Goal: Transaction & Acquisition: Purchase product/service

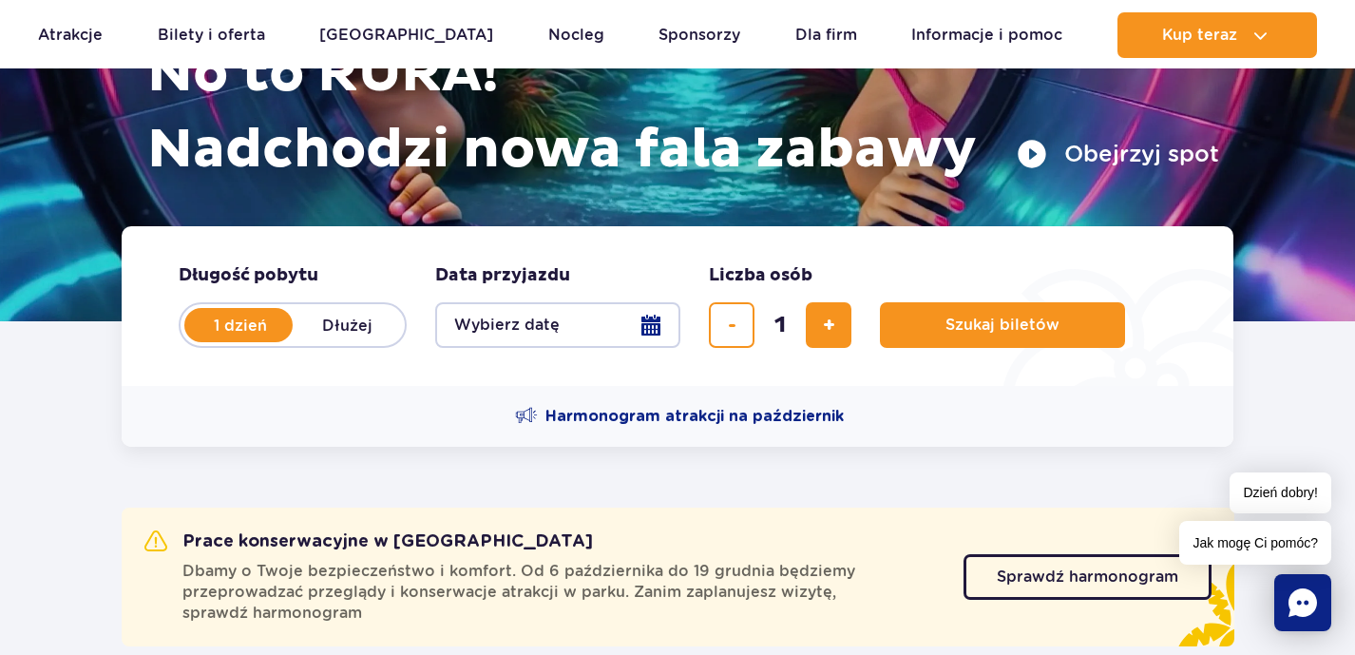
scroll to position [277, 0]
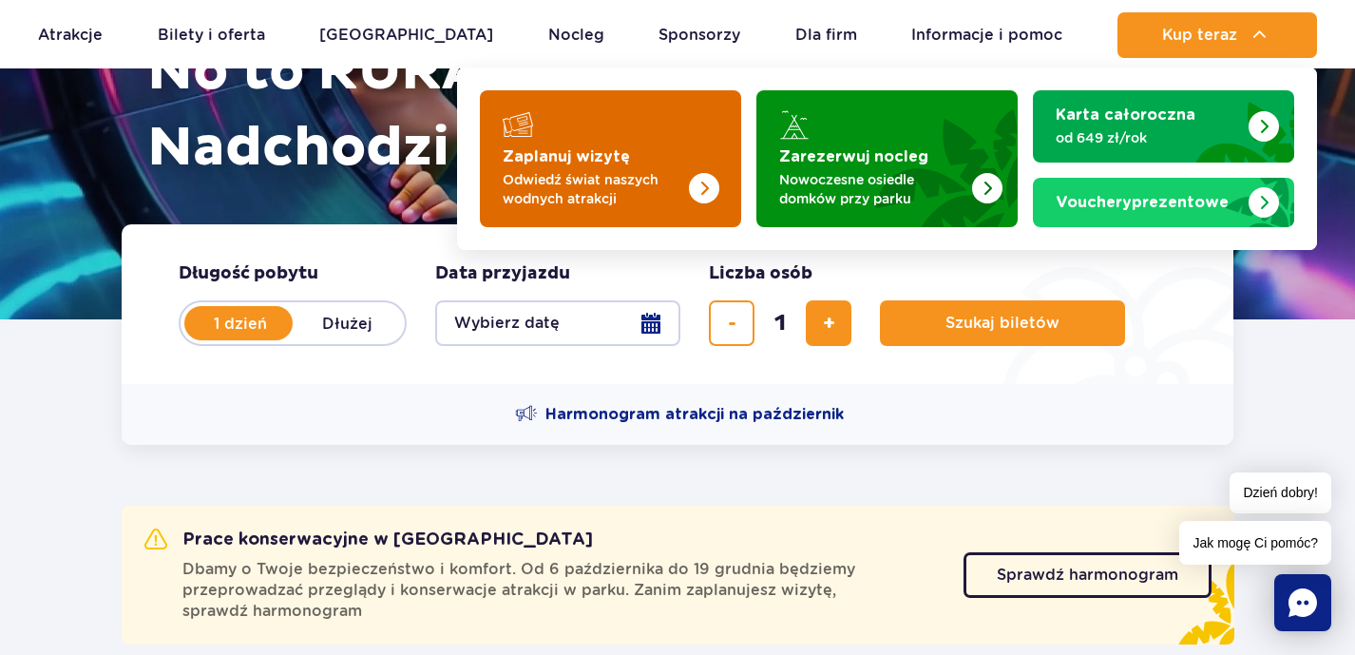
click at [688, 184] on img "Zaplanuj wizytę" at bounding box center [665, 153] width 151 height 148
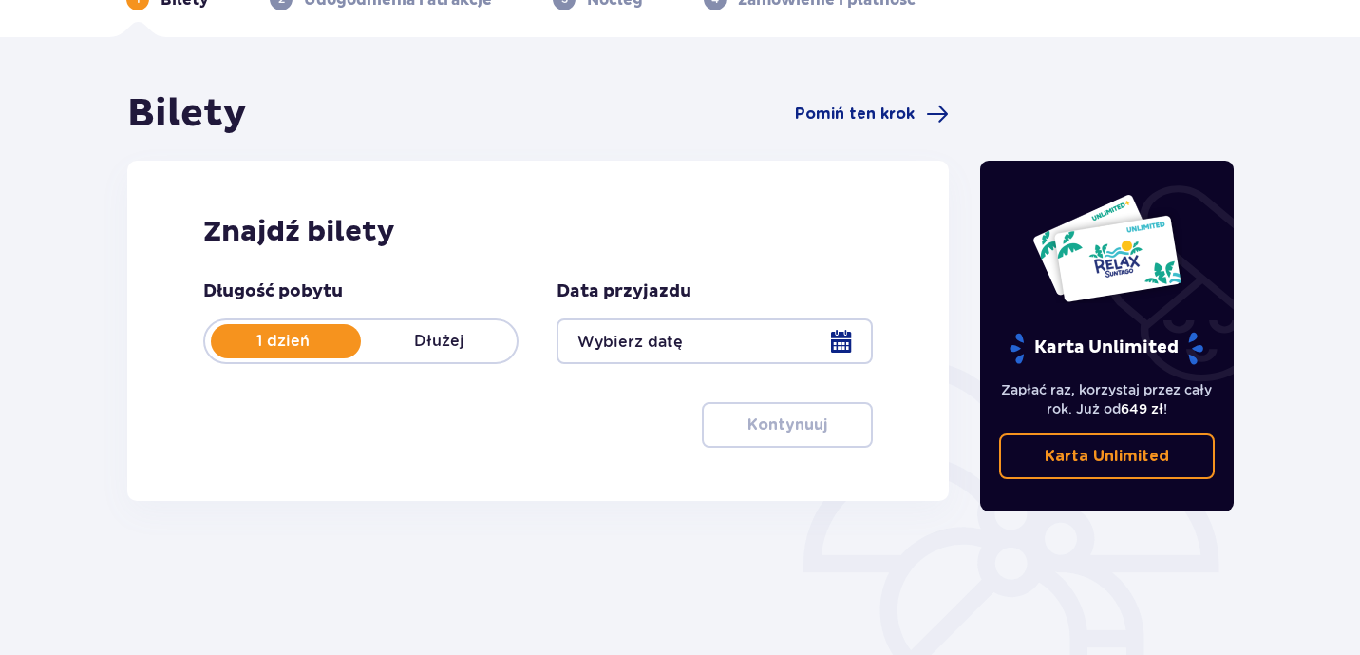
click at [65, 352] on div "Bilety Pomiń ten krok Znajdź bilety Długość pobytu 1 dzień Dłużej Data przyjazd…" at bounding box center [680, 447] width 1360 height 820
click at [104, 360] on div "Bilety Pomiń ten krok Znajdź bilety Długość pobytu 1 dzień Dłużej Data przyjazd…" at bounding box center [680, 447] width 1360 height 820
click at [590, 431] on div "Długość pobytu 1 dzień Dłużej Data przyjazdu Kontynuuj Przejdź do konfiguracji …" at bounding box center [538, 363] width 670 height 167
click at [840, 339] on div at bounding box center [714, 341] width 315 height 46
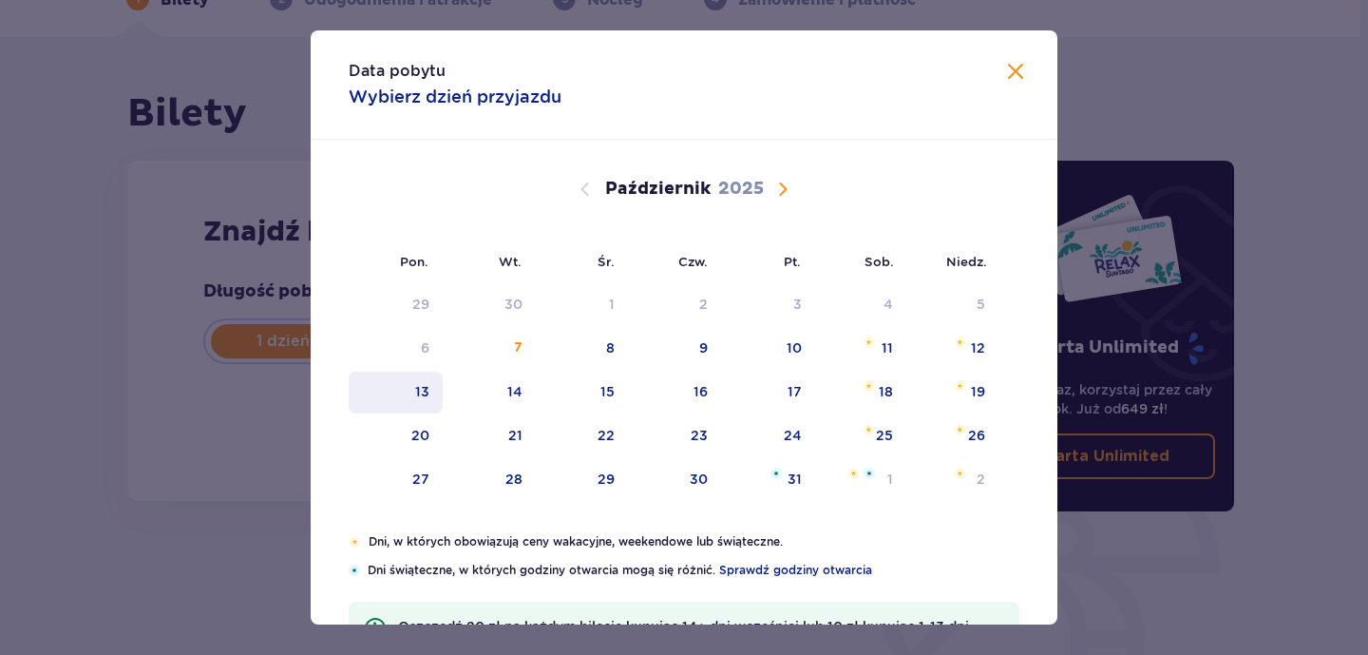
click at [410, 392] on div "13" at bounding box center [396, 392] width 94 height 42
type input "13.10.25"
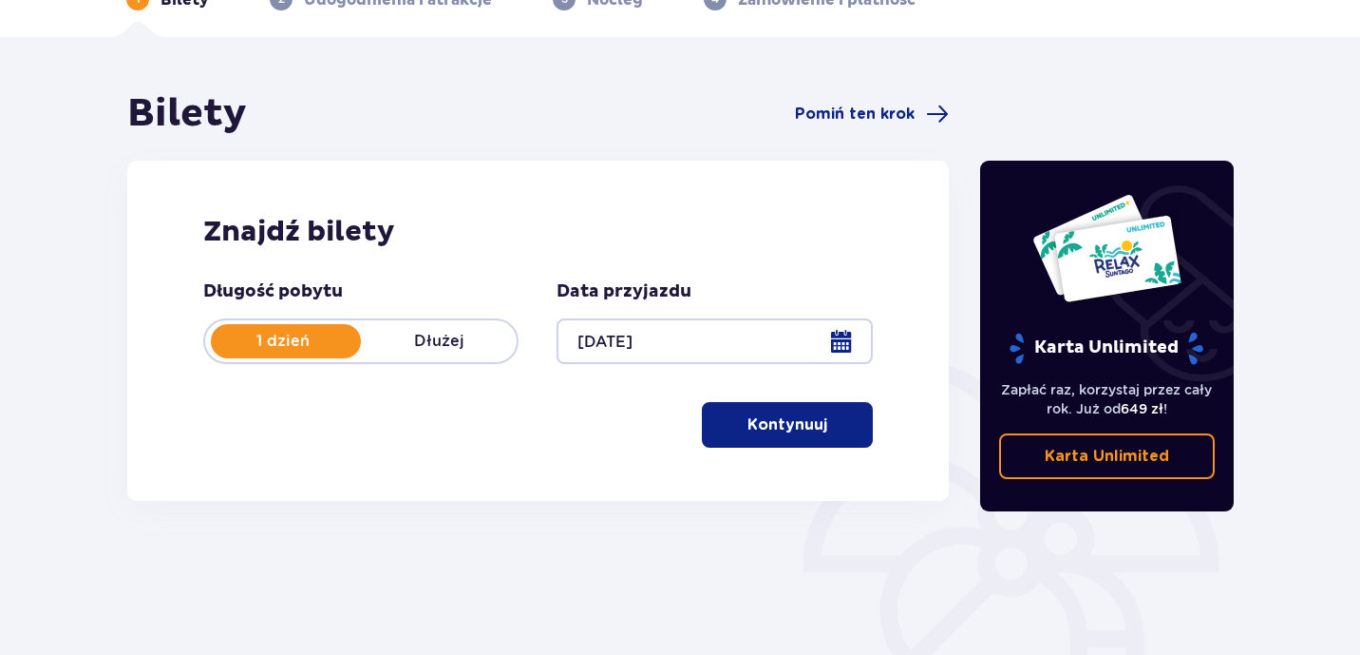
click at [777, 425] on p "Kontynuuj" at bounding box center [788, 424] width 80 height 21
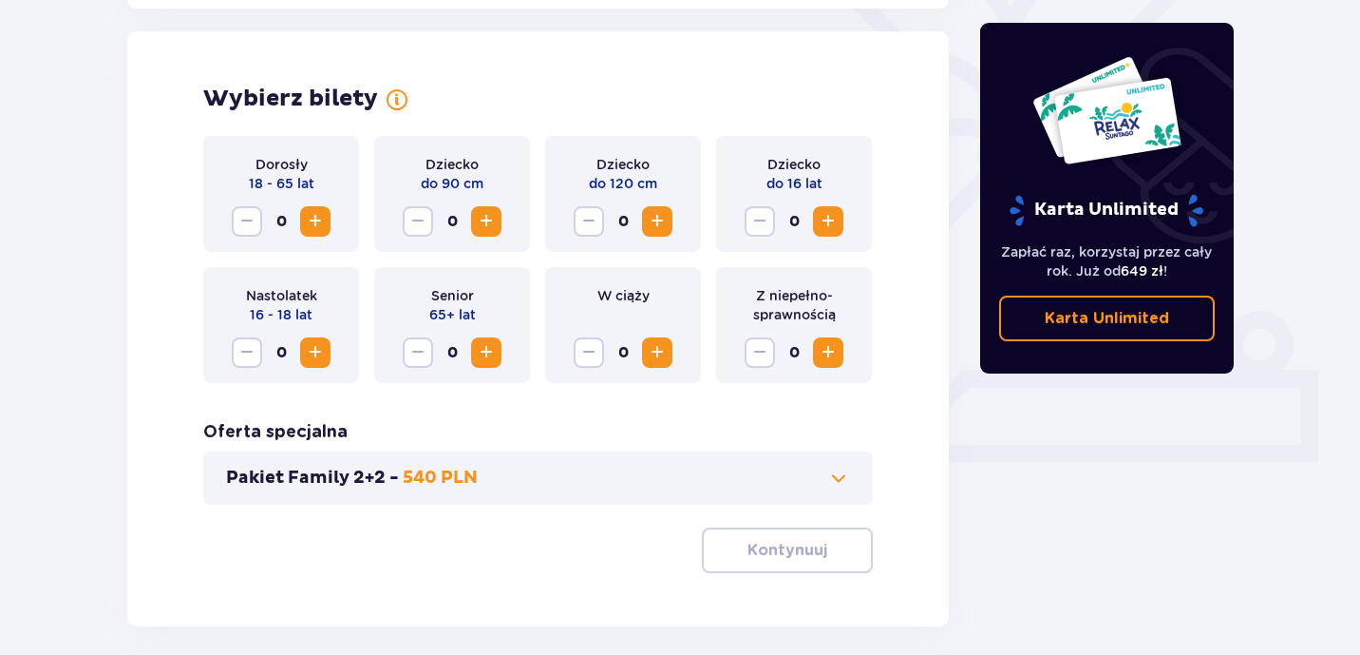
scroll to position [528, 0]
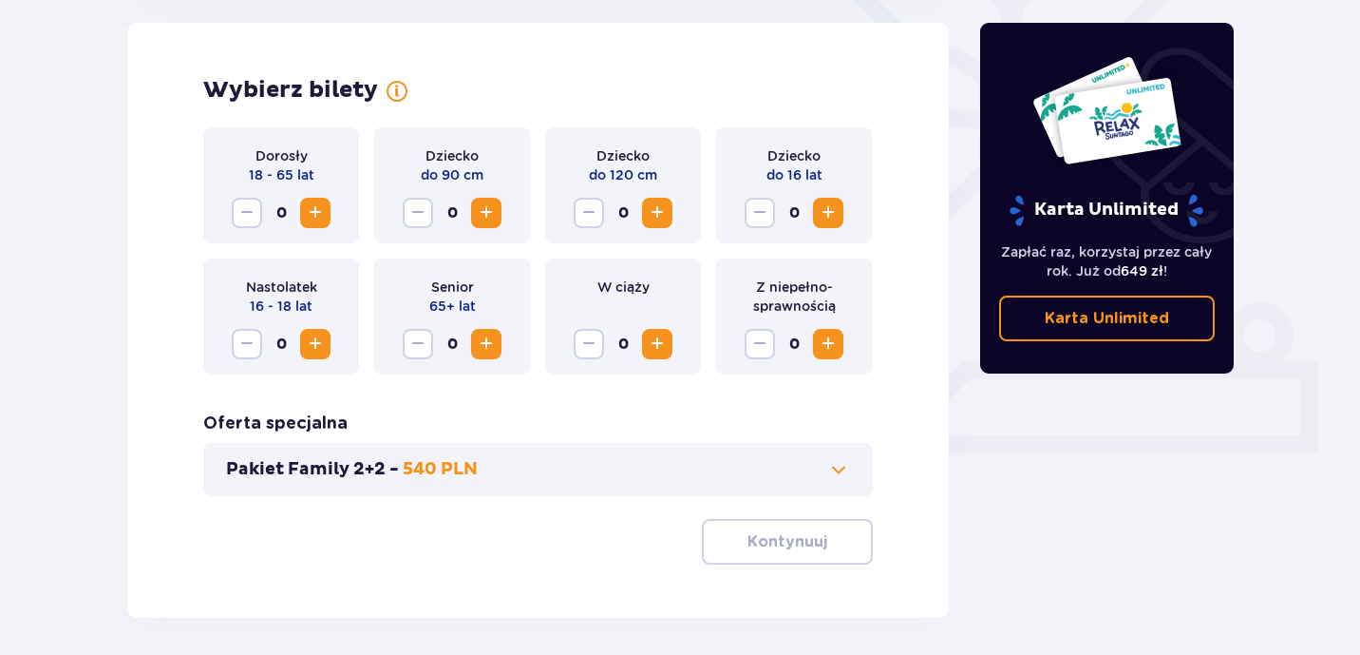
click at [322, 214] on span "Zwiększ" at bounding box center [315, 212] width 23 height 23
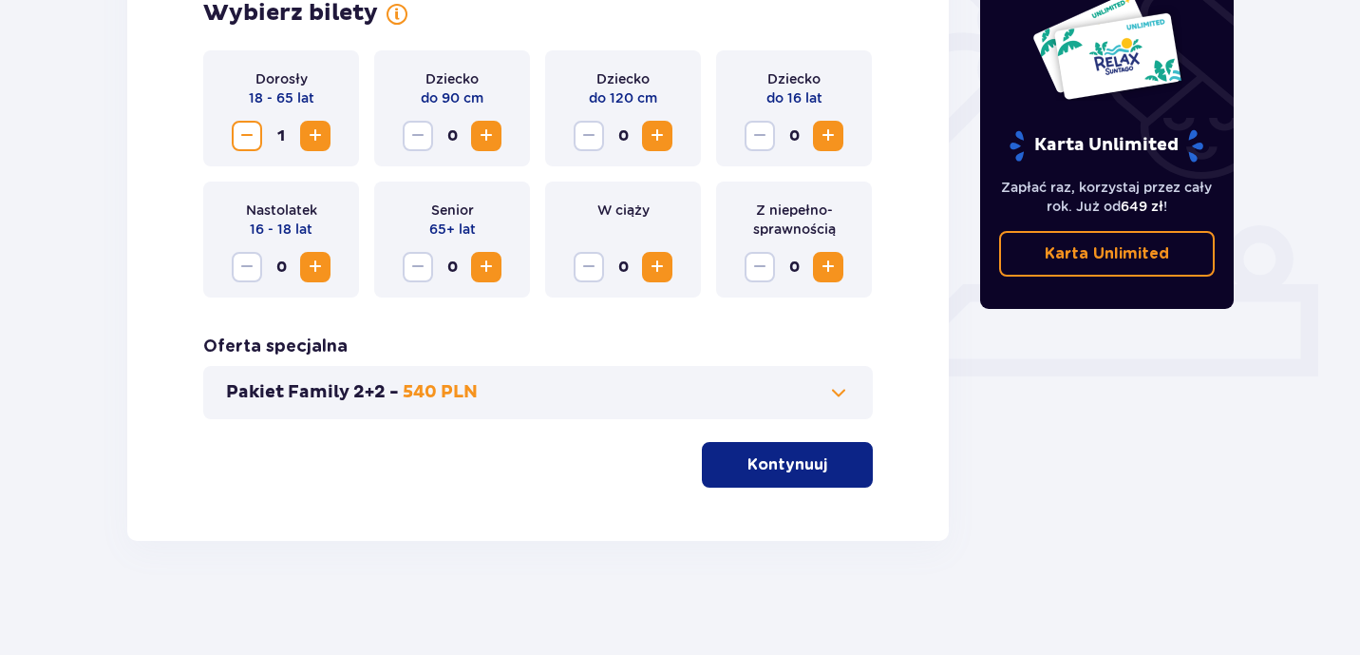
scroll to position [605, 0]
click at [786, 458] on p "Kontynuuj" at bounding box center [788, 464] width 80 height 21
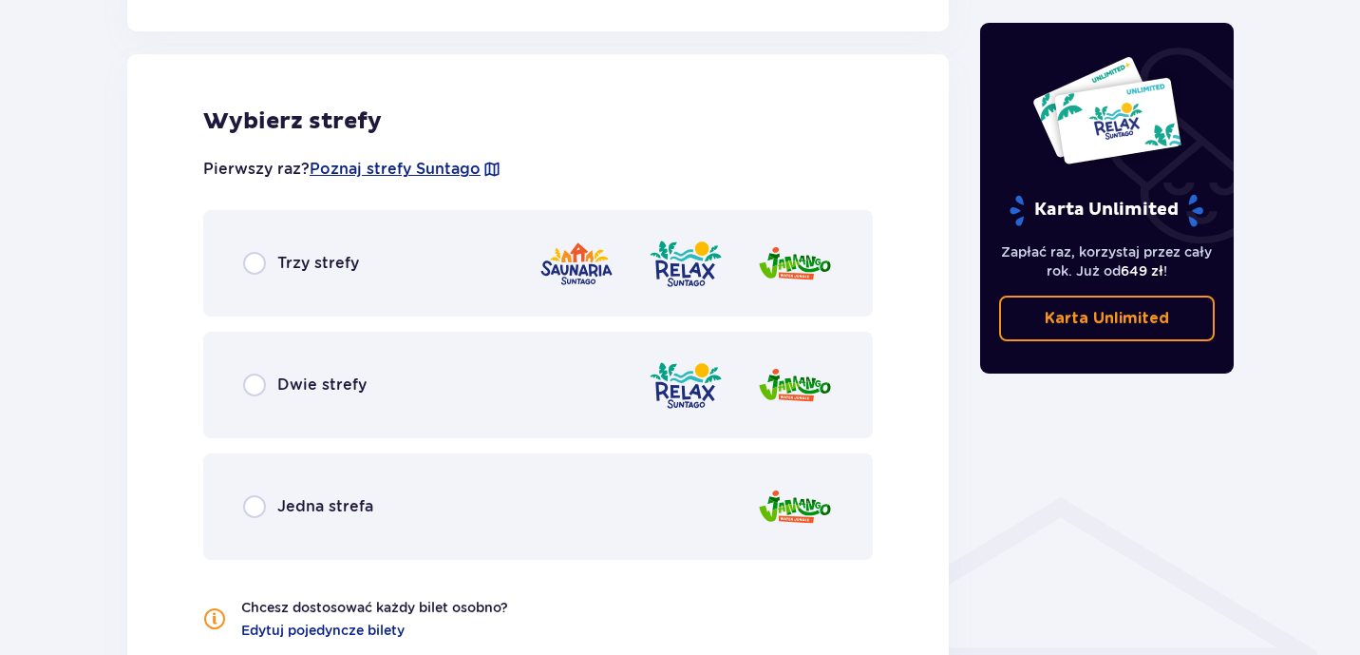
scroll to position [1054, 0]
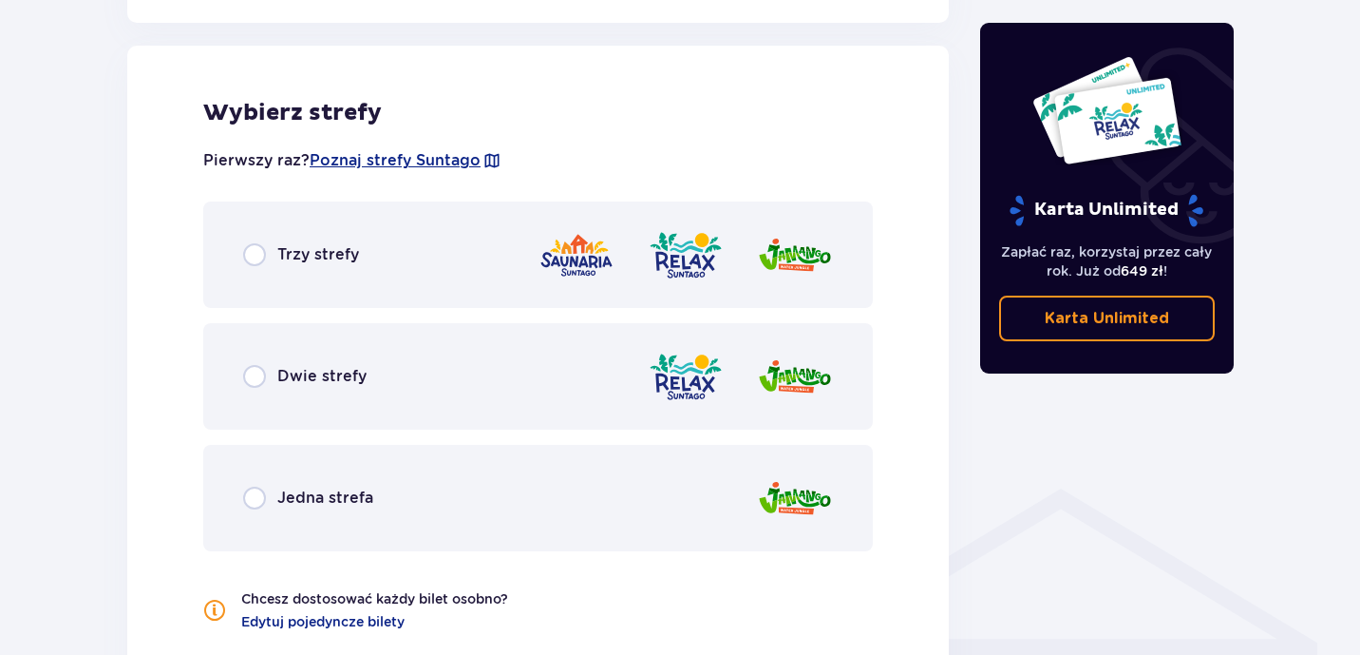
click at [258, 258] on input "radio" at bounding box center [254, 254] width 23 height 23
radio input "true"
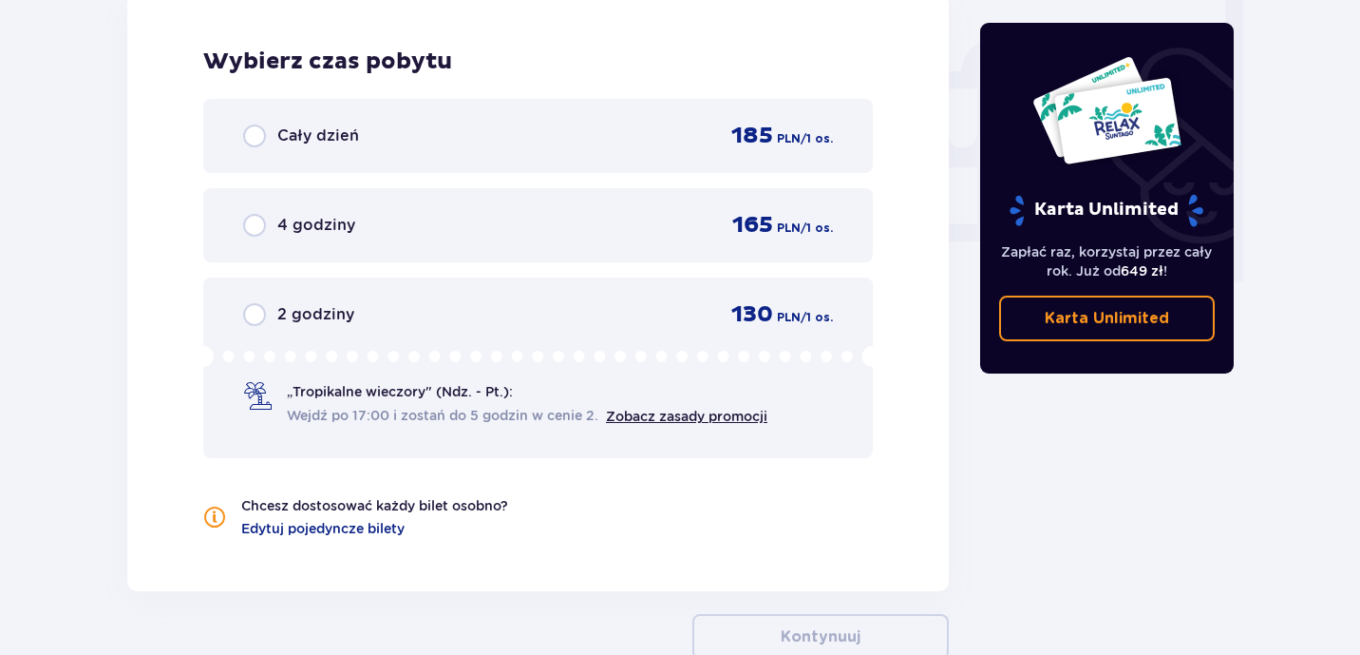
scroll to position [1773, 0]
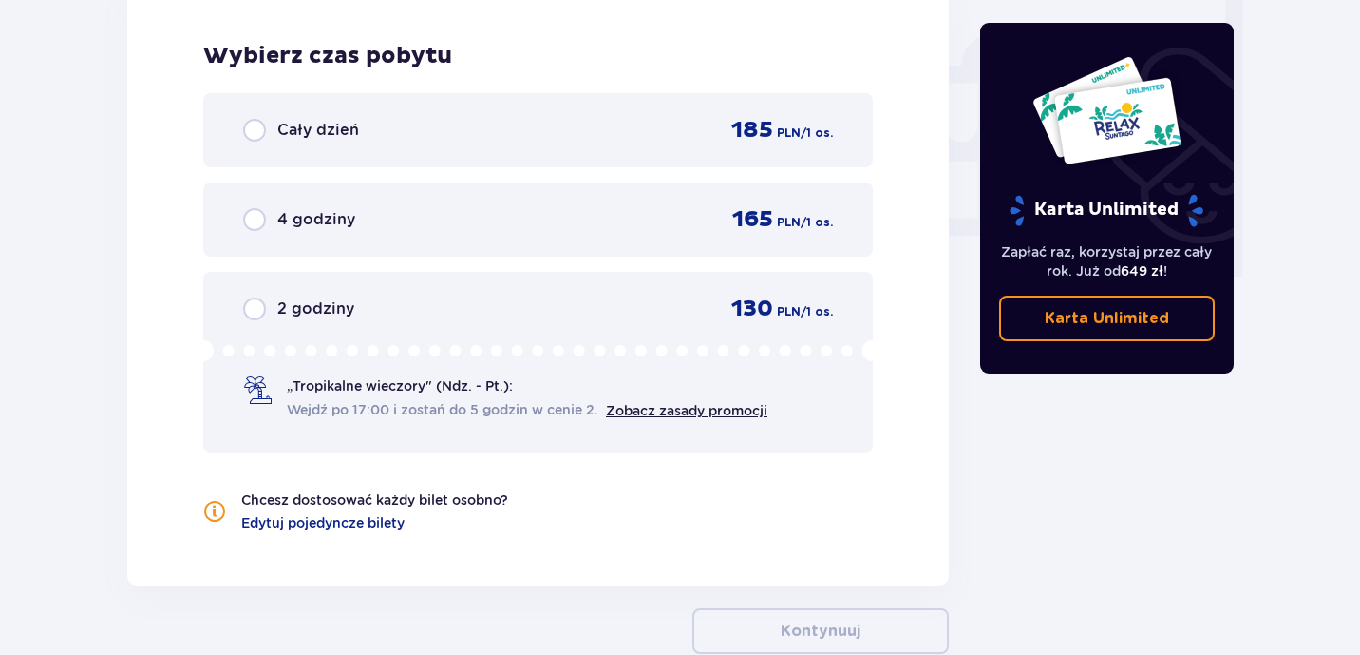
click at [252, 139] on input "radio" at bounding box center [254, 130] width 23 height 23
radio input "true"
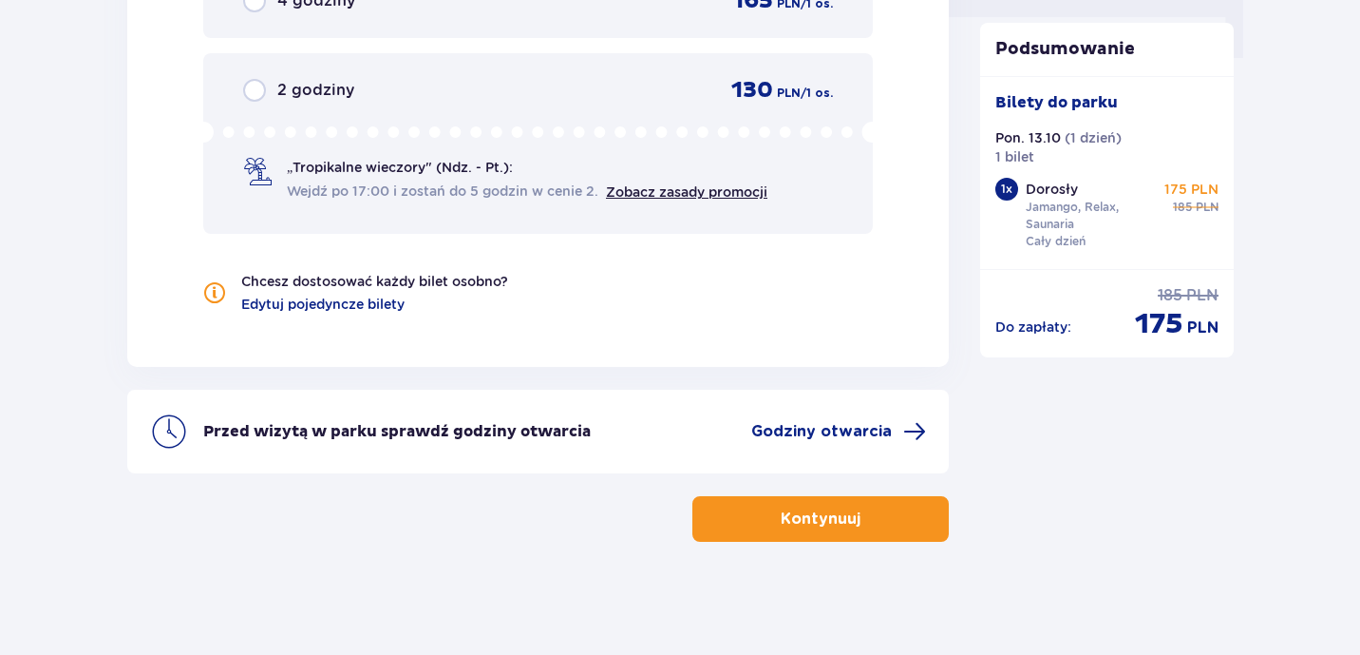
scroll to position [1992, 0]
click at [370, 305] on span "Edytuj pojedyncze bilety" at bounding box center [322, 303] width 163 height 19
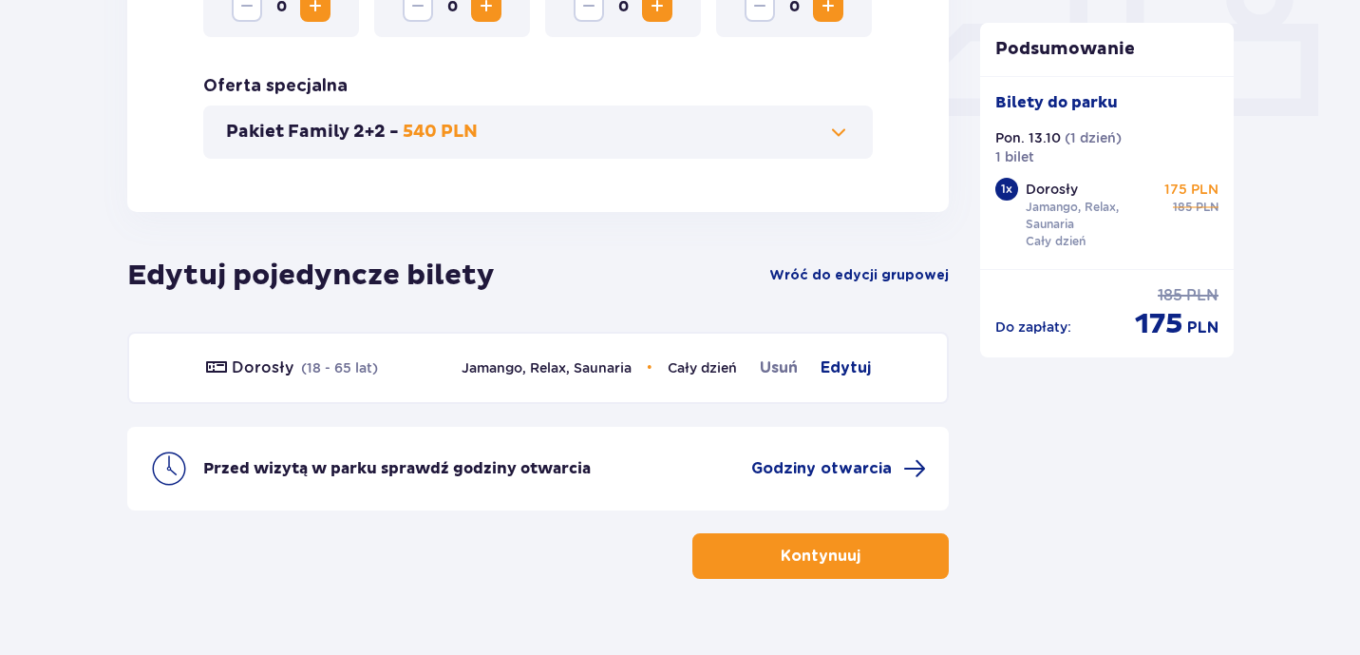
scroll to position [863, 0]
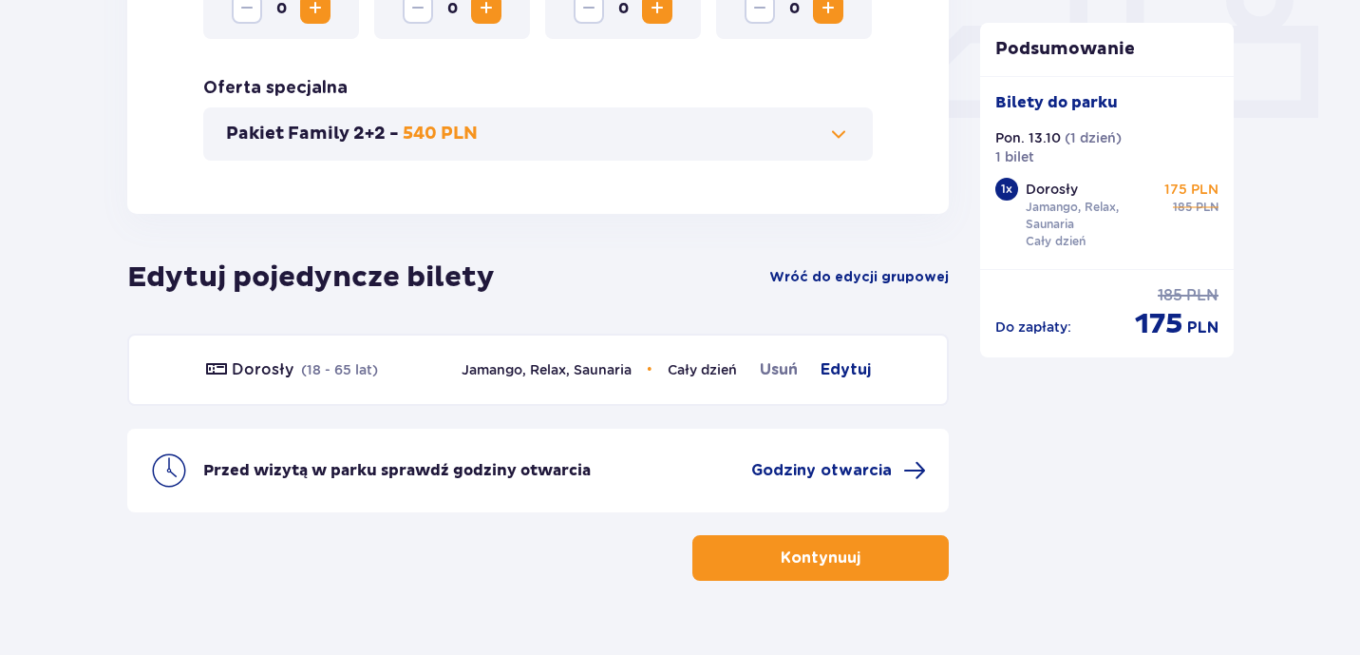
click at [804, 560] on p "Kontynuuj" at bounding box center [821, 557] width 80 height 21
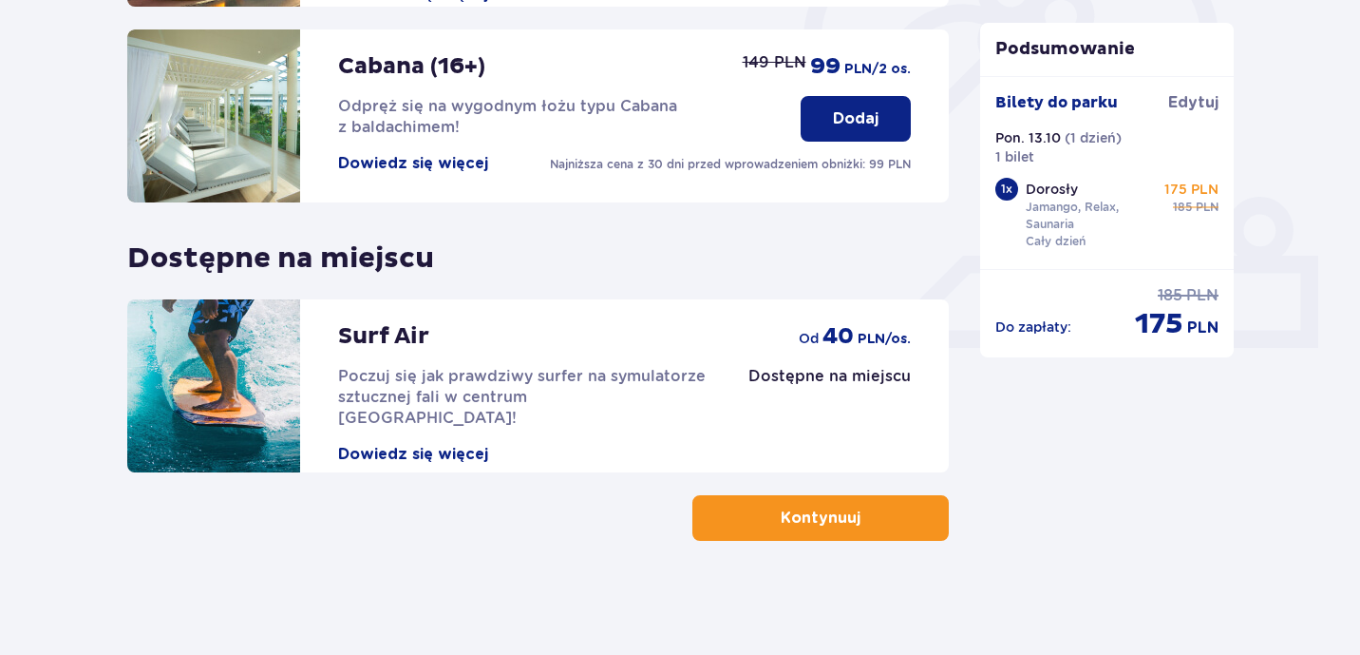
scroll to position [634, 0]
click at [871, 529] on span "button" at bounding box center [864, 517] width 23 height 23
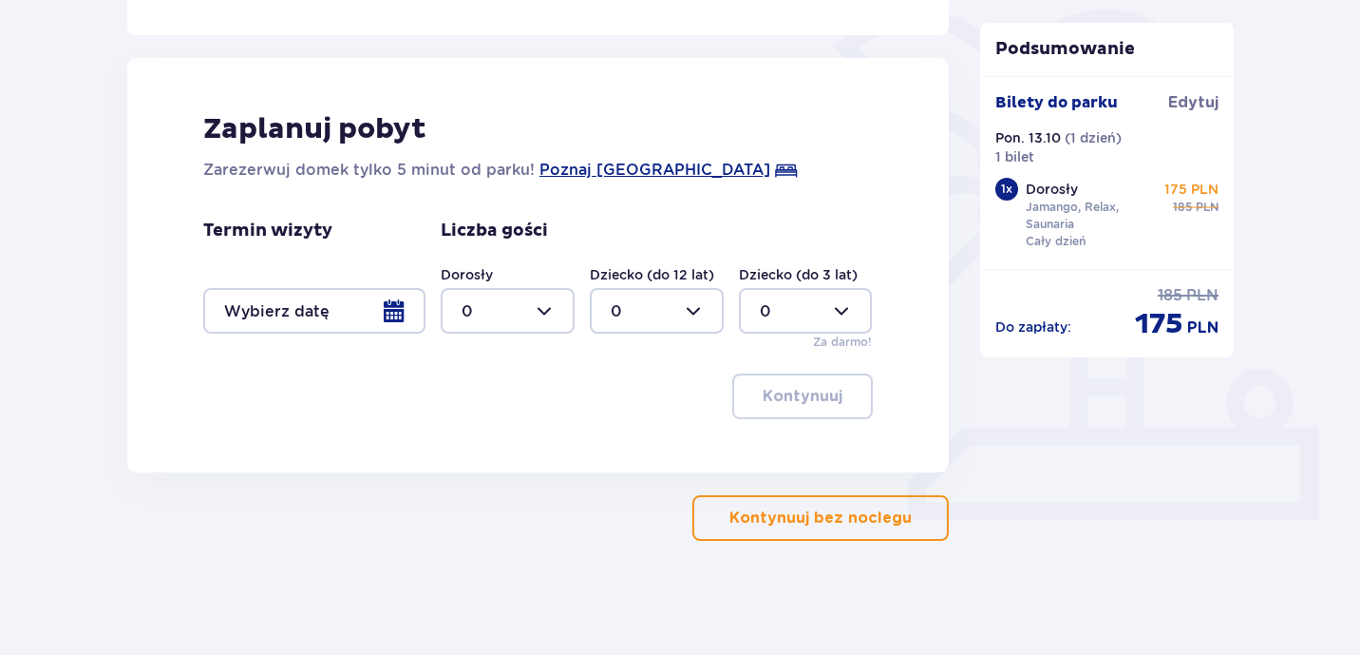
click at [821, 503] on button "Kontynuuj bez noclegu" at bounding box center [821, 518] width 256 height 46
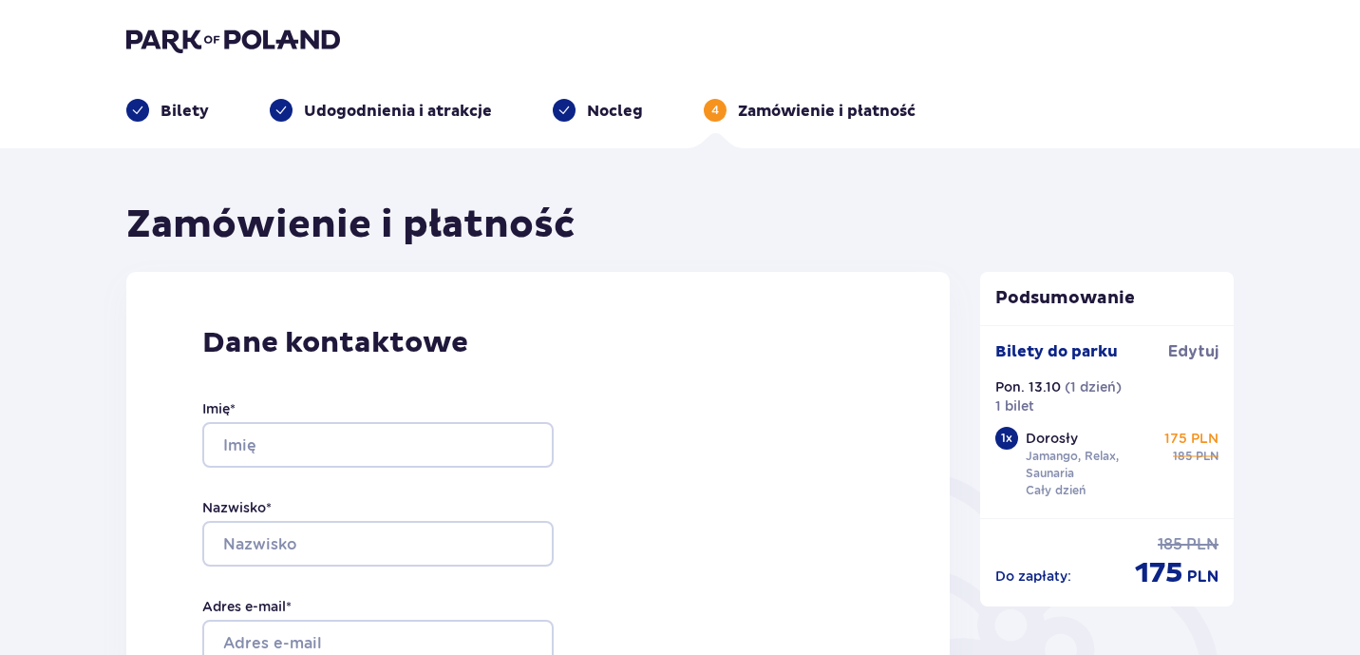
scroll to position [121, 0]
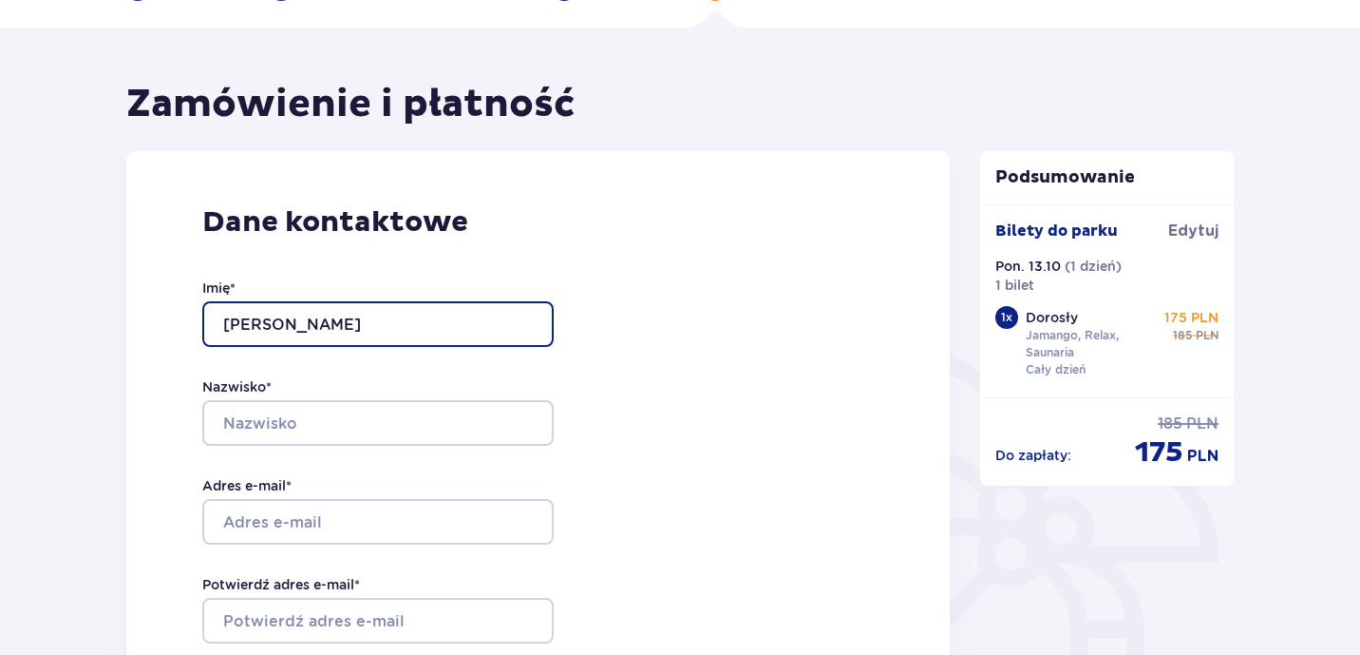
type input "Filip"
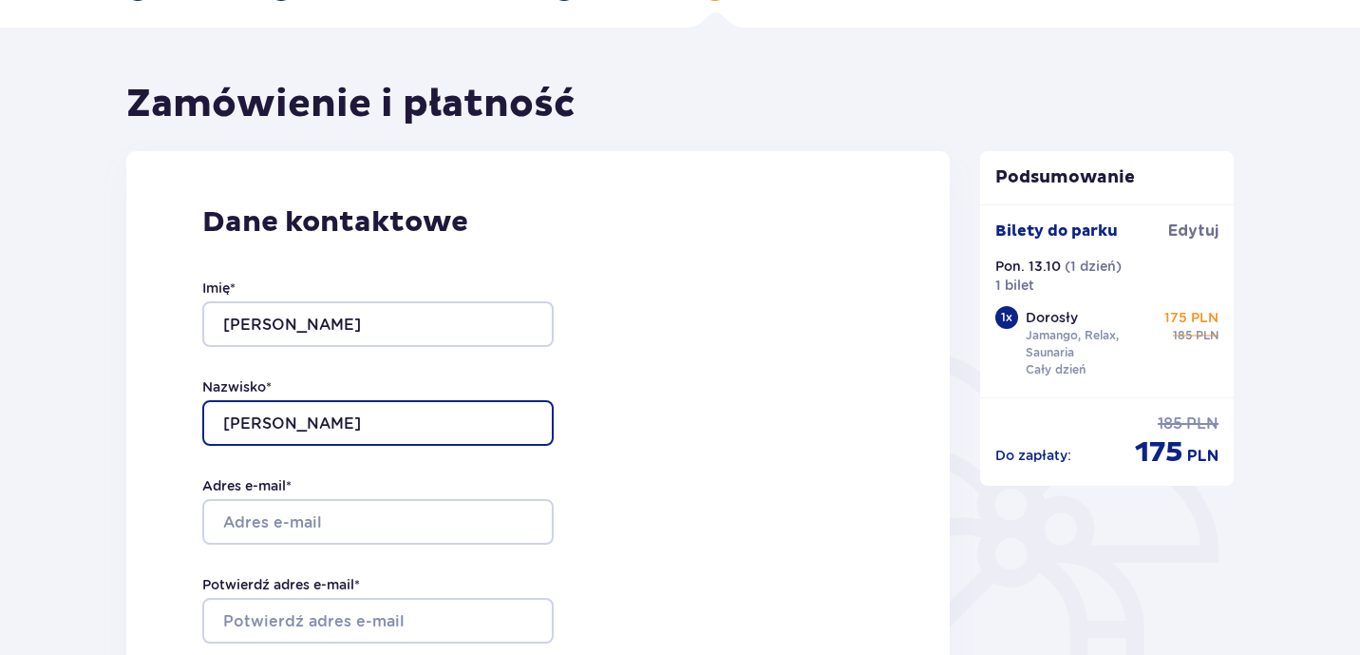
type input "Kubiak"
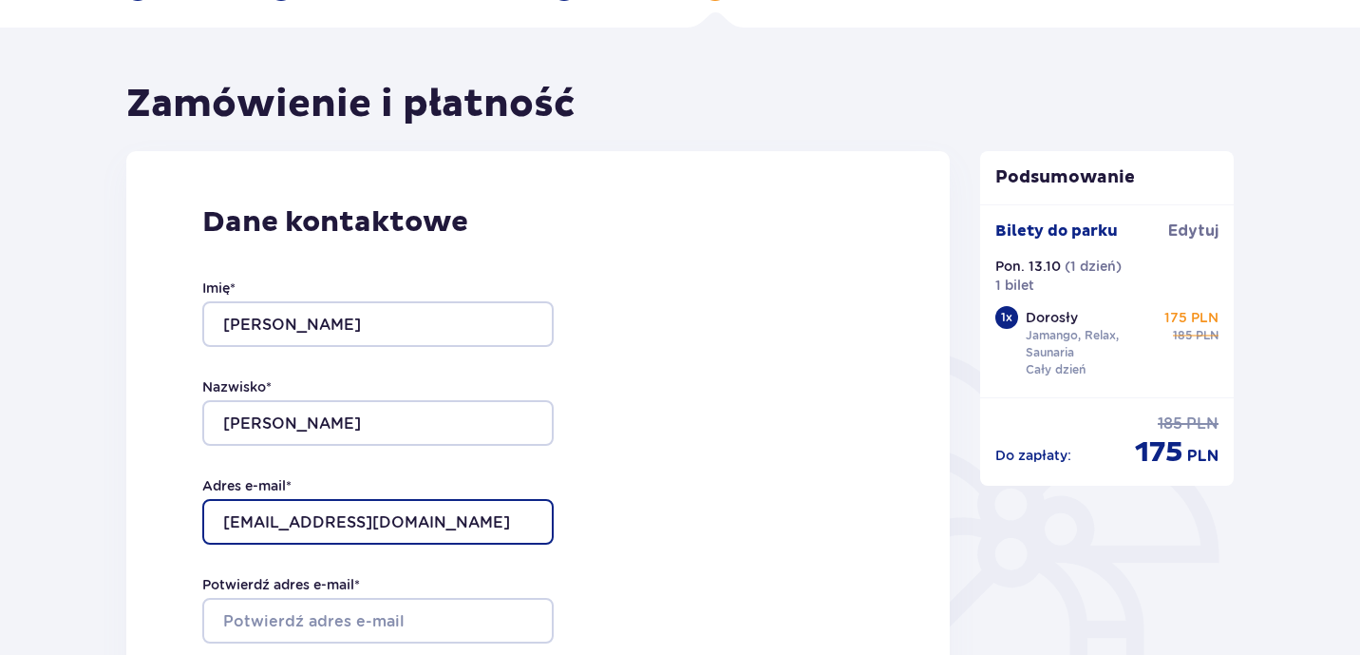
type input "fkubiak96@gmail.com"
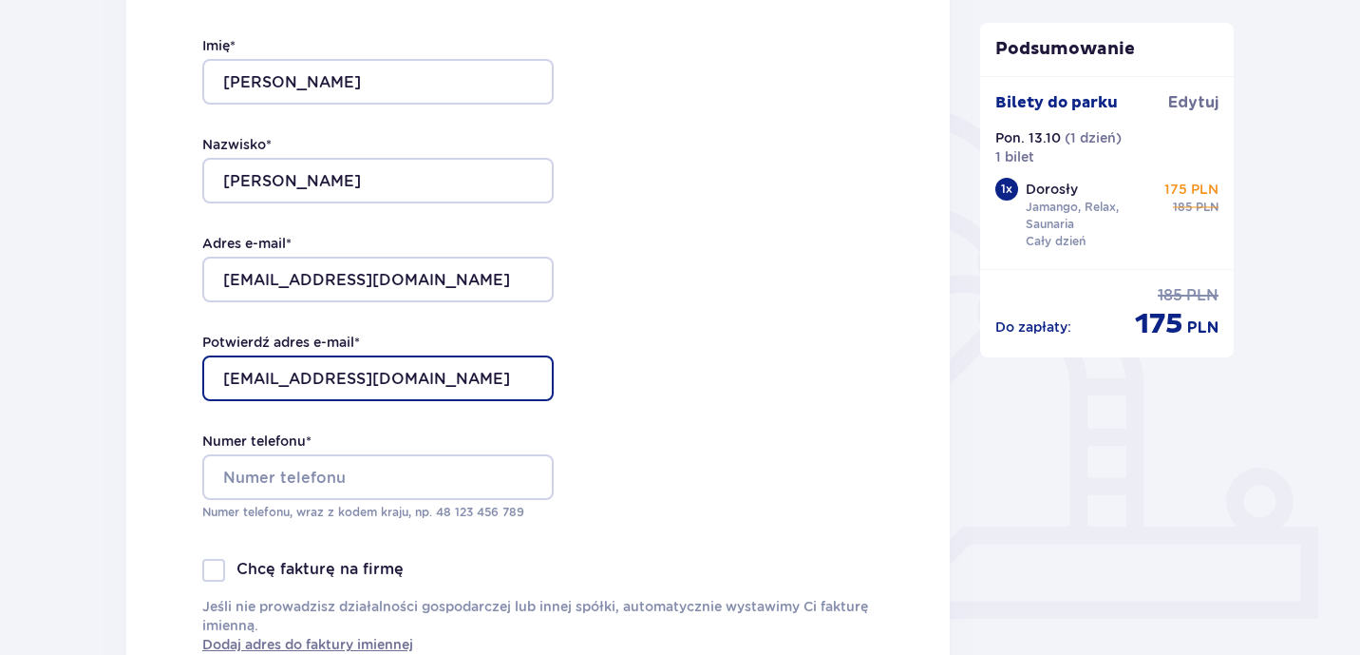
scroll to position [562, 0]
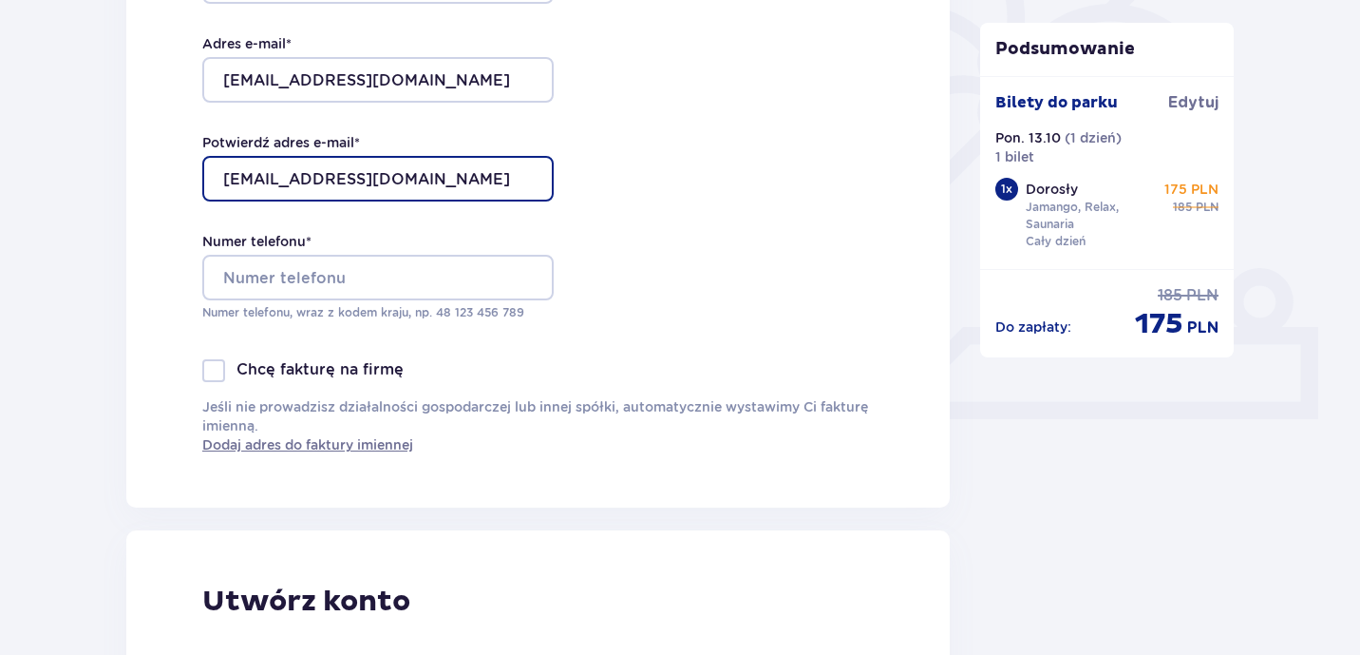
type input "fkubiak96@gmail.com"
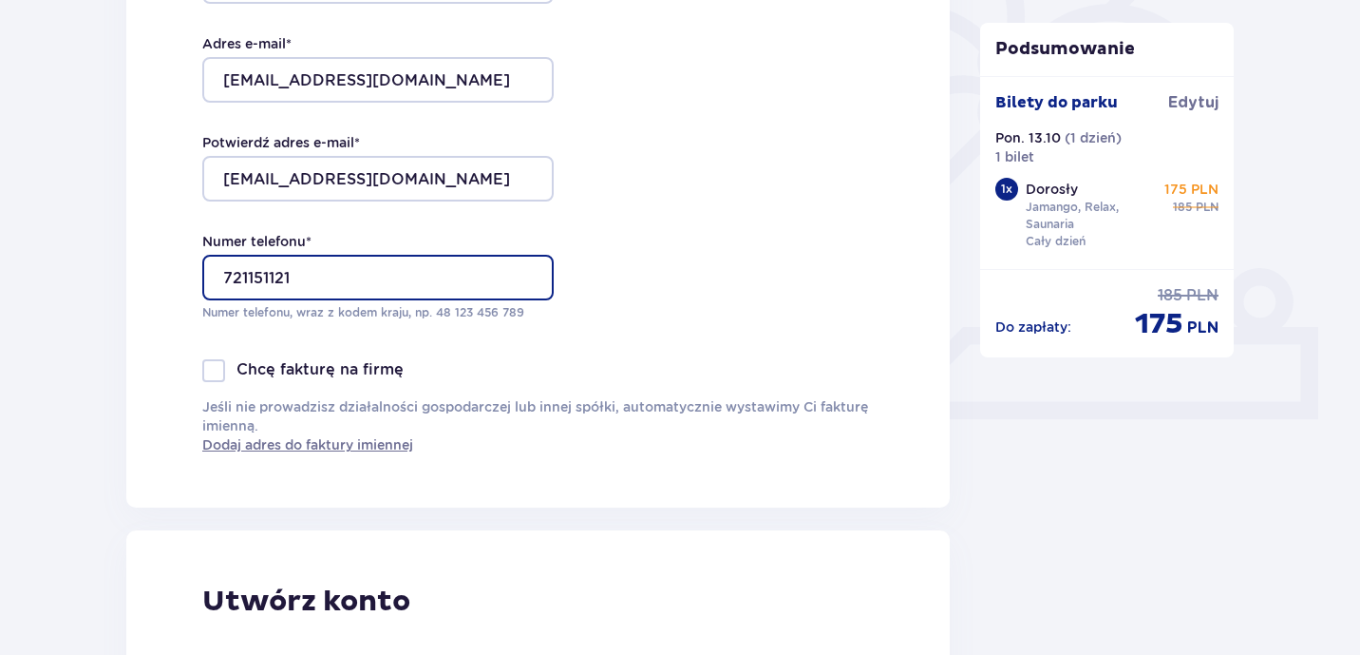
type input "721151121"
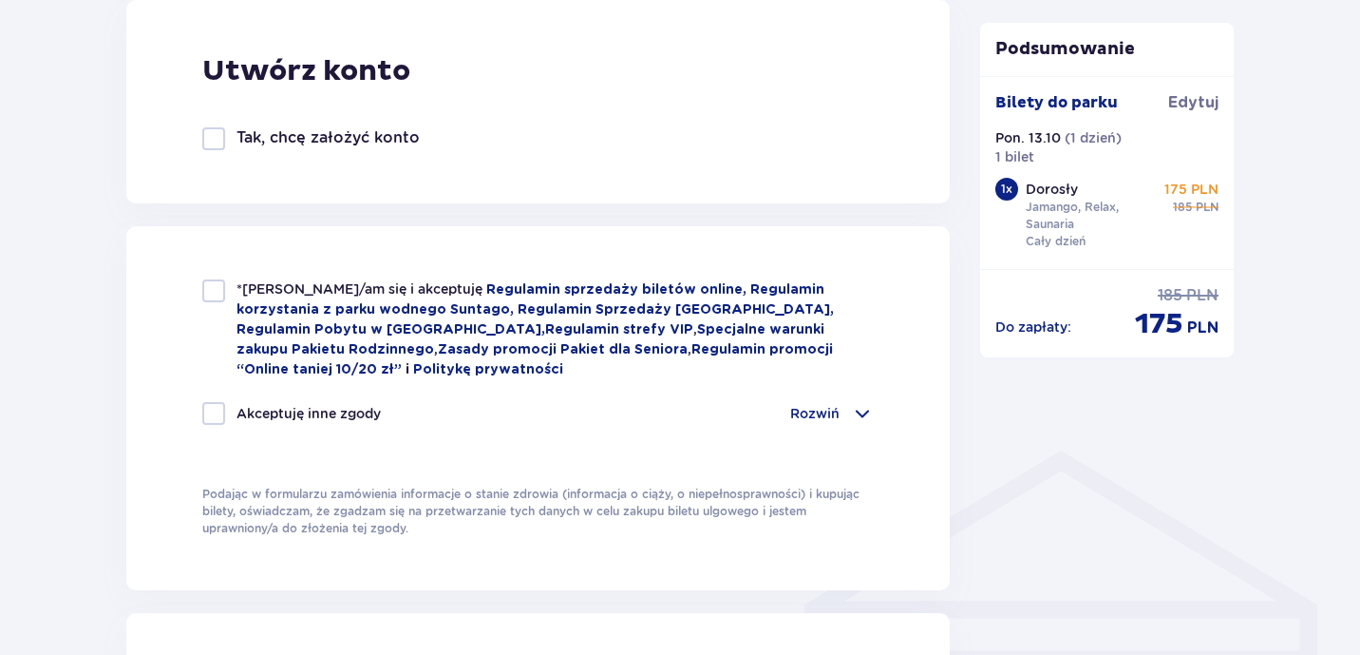
scroll to position [1096, 0]
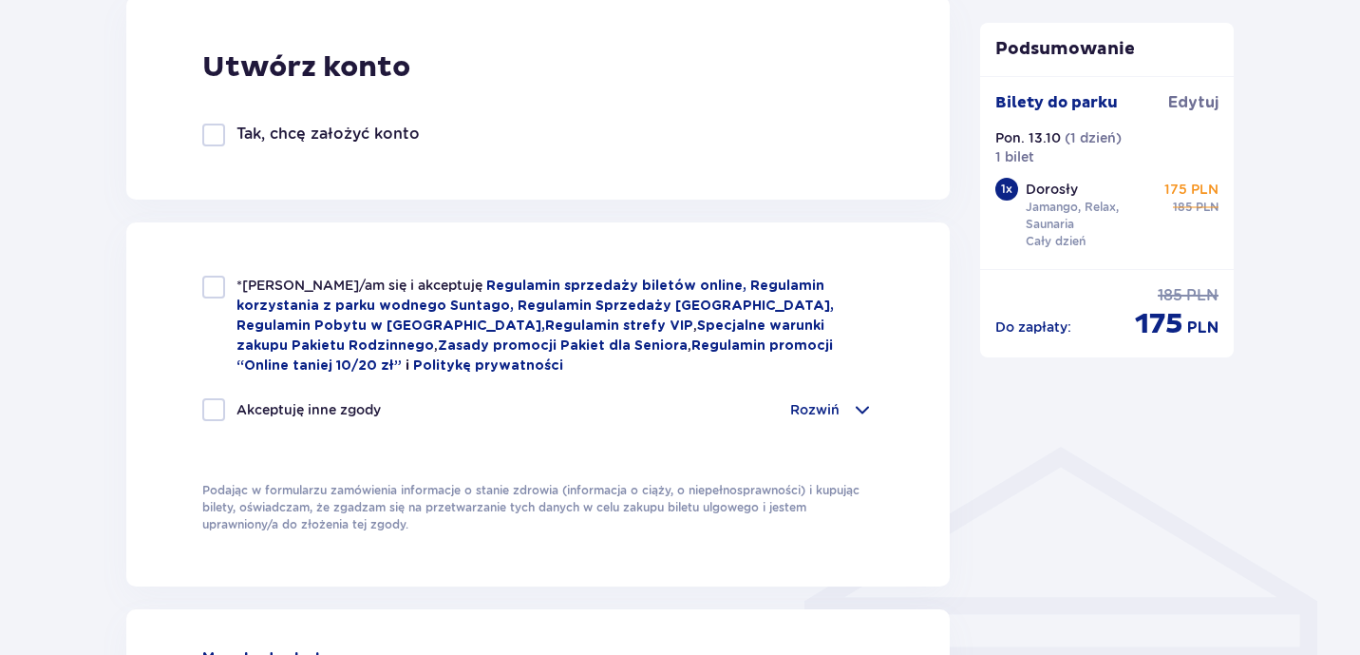
click at [216, 295] on div at bounding box center [213, 286] width 23 height 23
checkbox input "true"
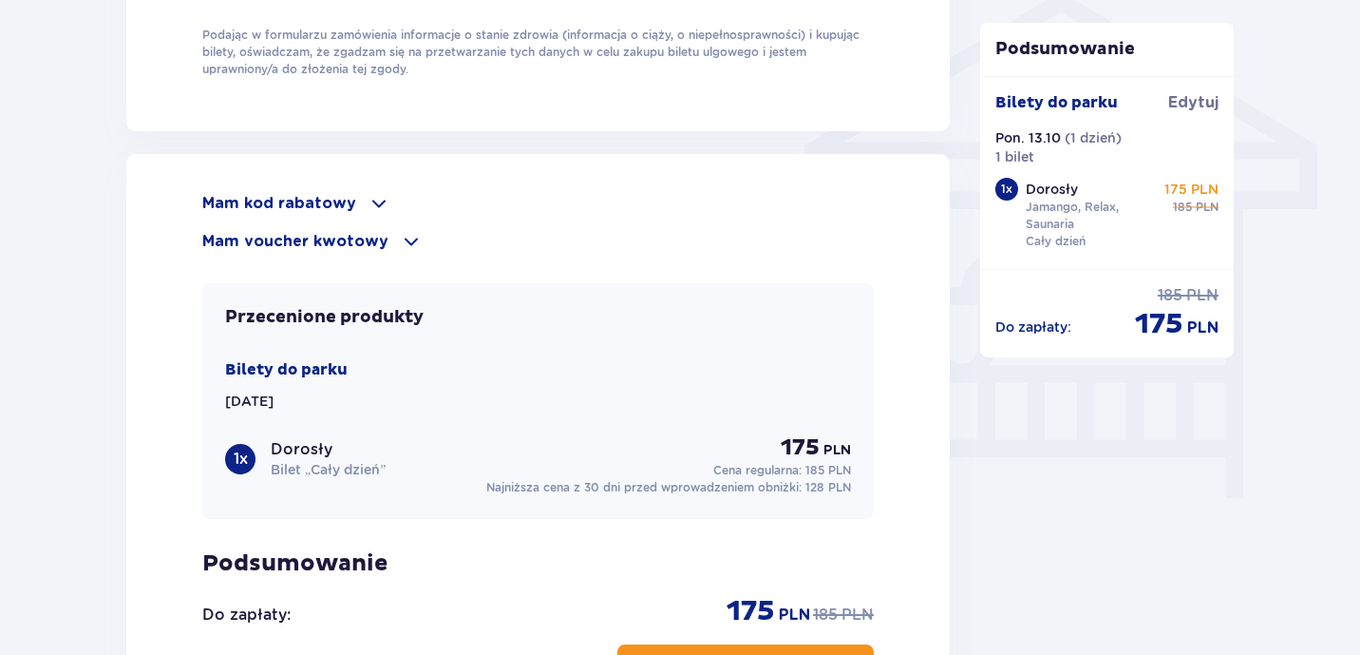
scroll to position [1553, 0]
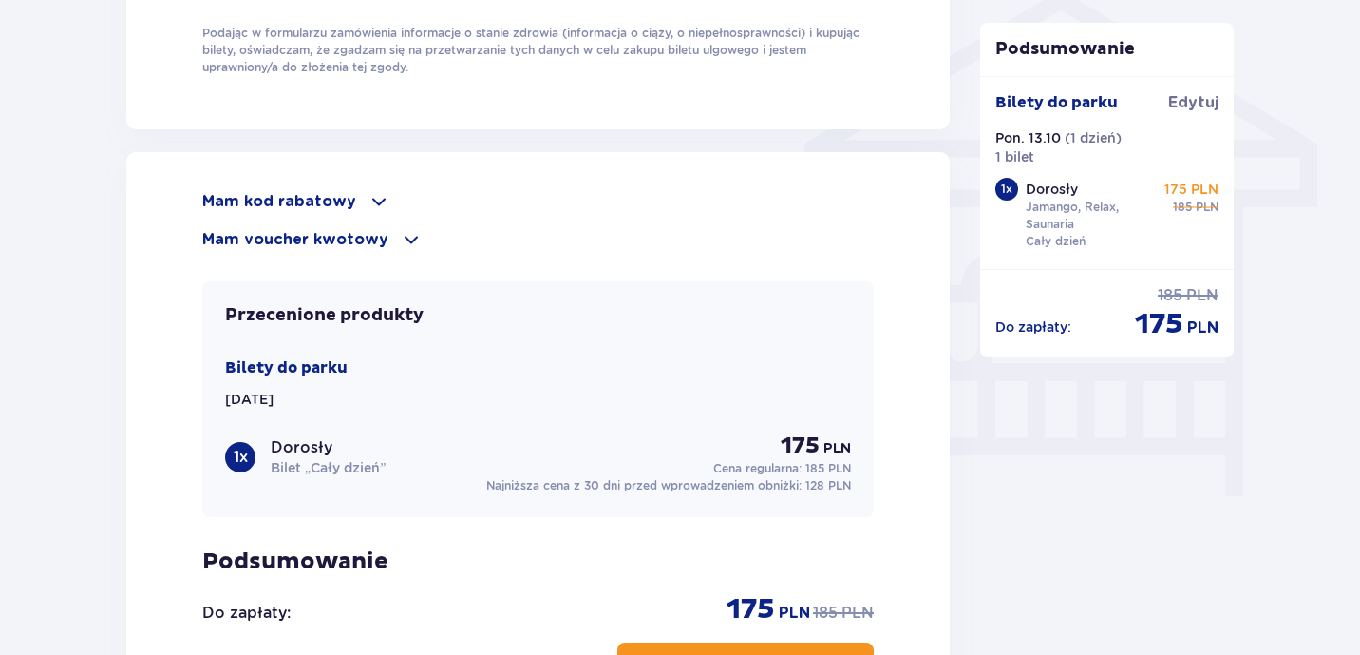
click at [369, 194] on span at bounding box center [379, 201] width 23 height 23
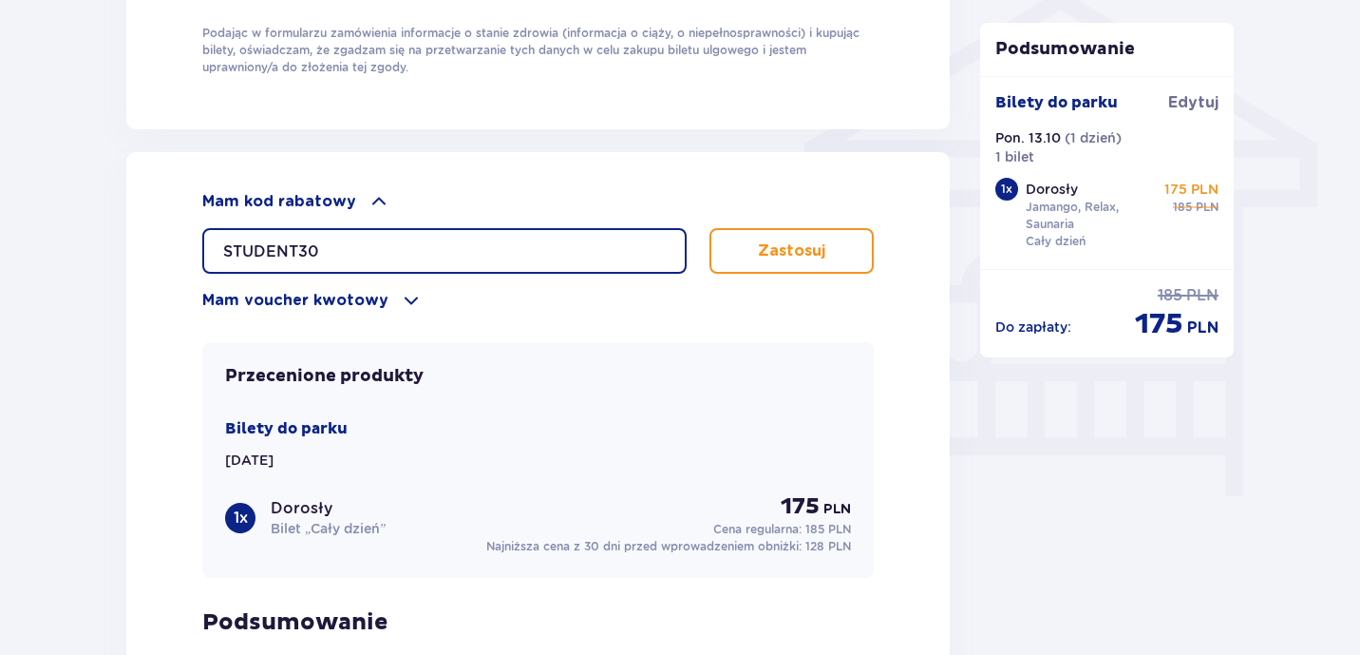
type input "STUDENT30"
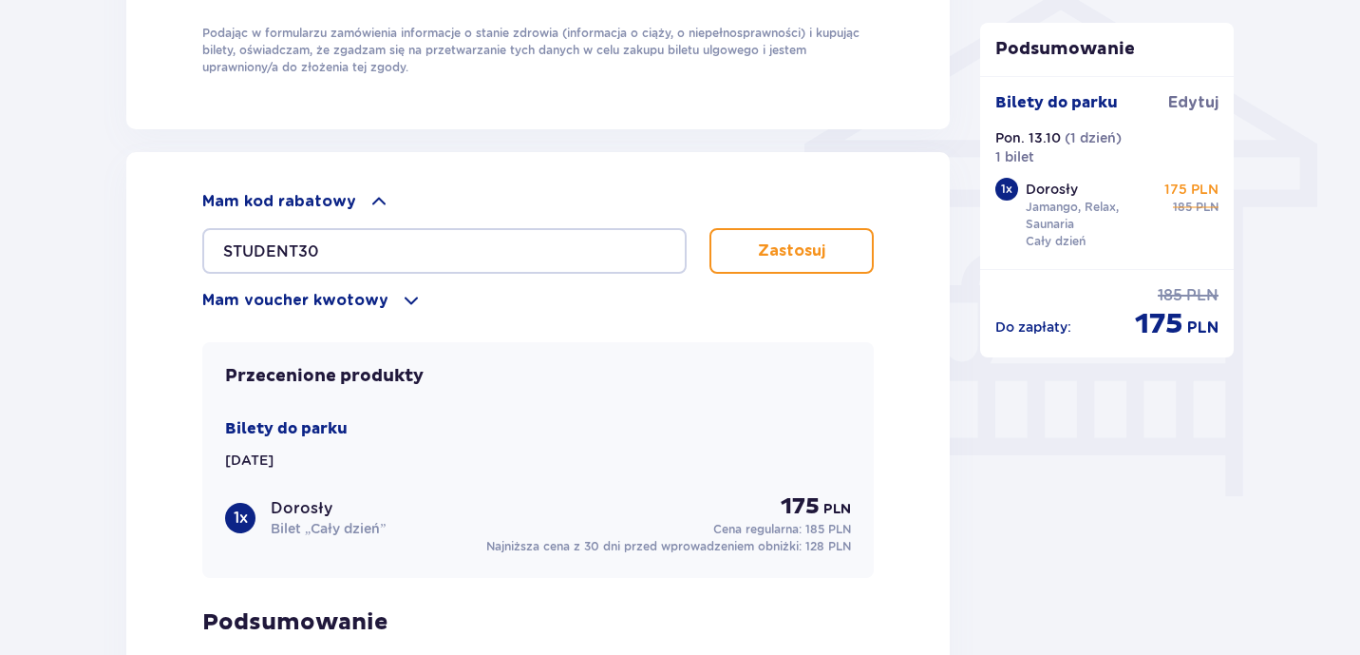
click at [773, 249] on p "Zastosuj" at bounding box center [791, 250] width 67 height 21
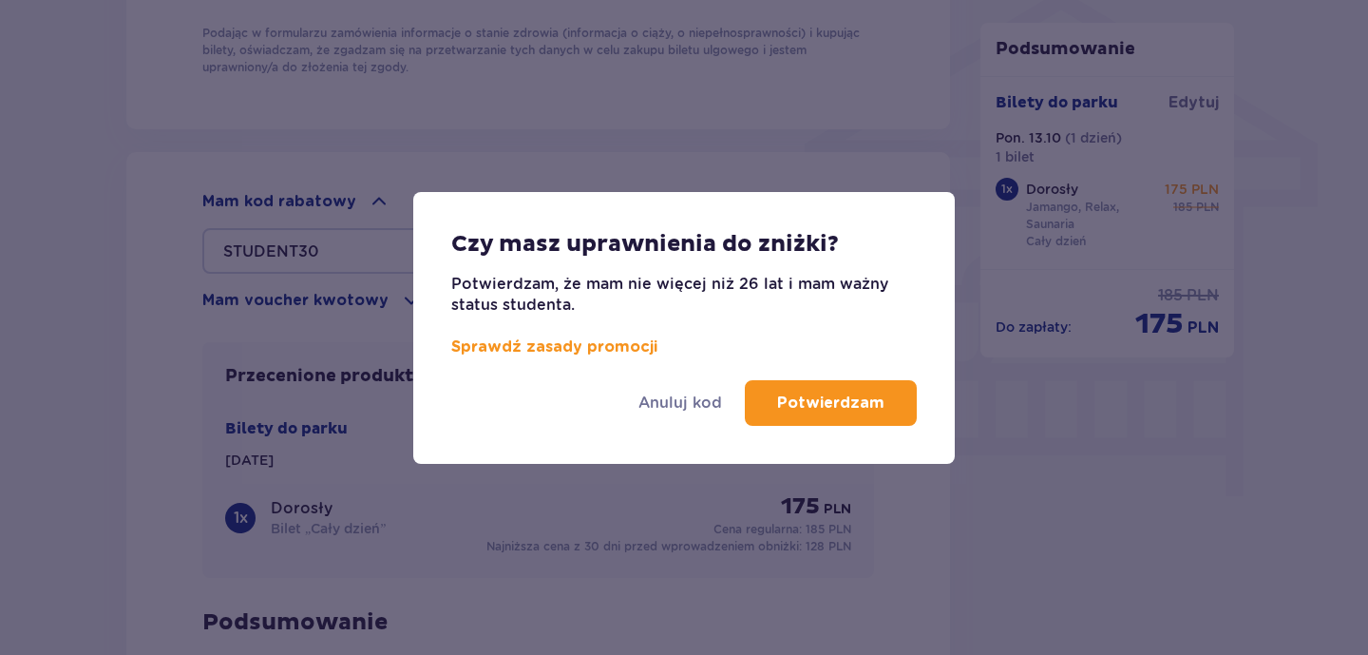
click at [785, 396] on p "Potwierdzam" at bounding box center [830, 402] width 107 height 21
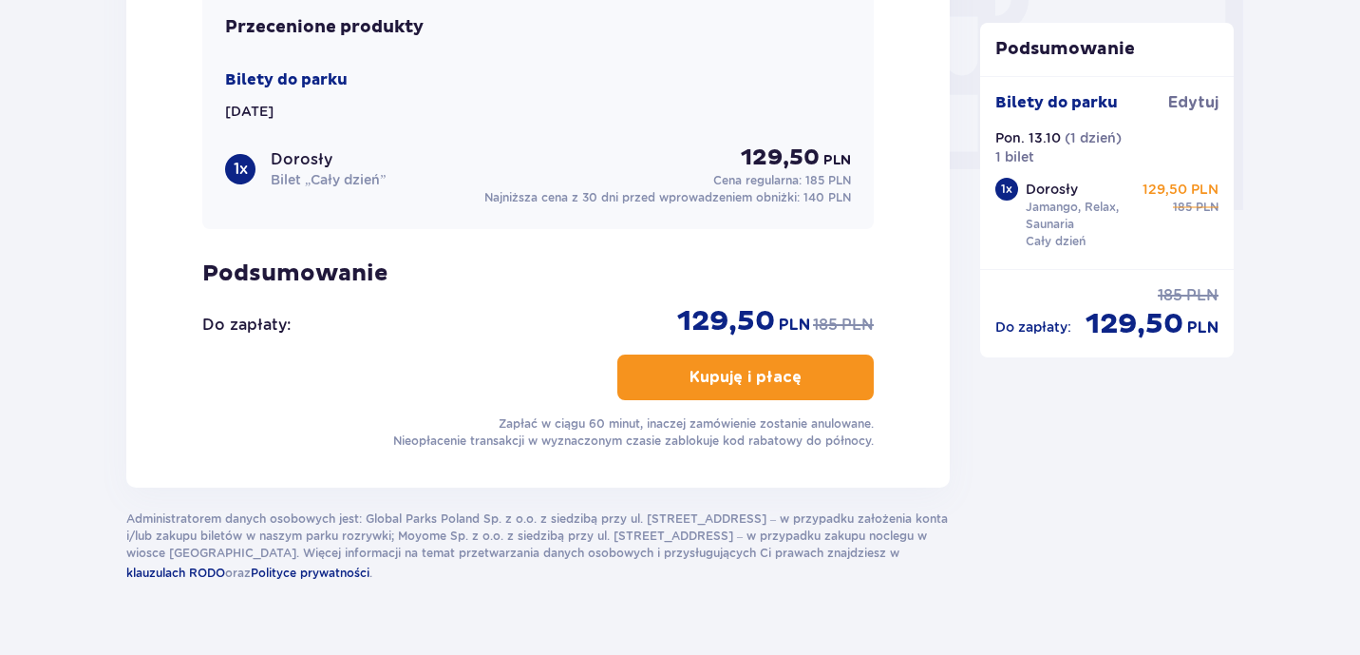
scroll to position [1838, 0]
click at [727, 371] on p "Kupuję i płacę" at bounding box center [746, 378] width 112 height 21
